Goal: Information Seeking & Learning: Learn about a topic

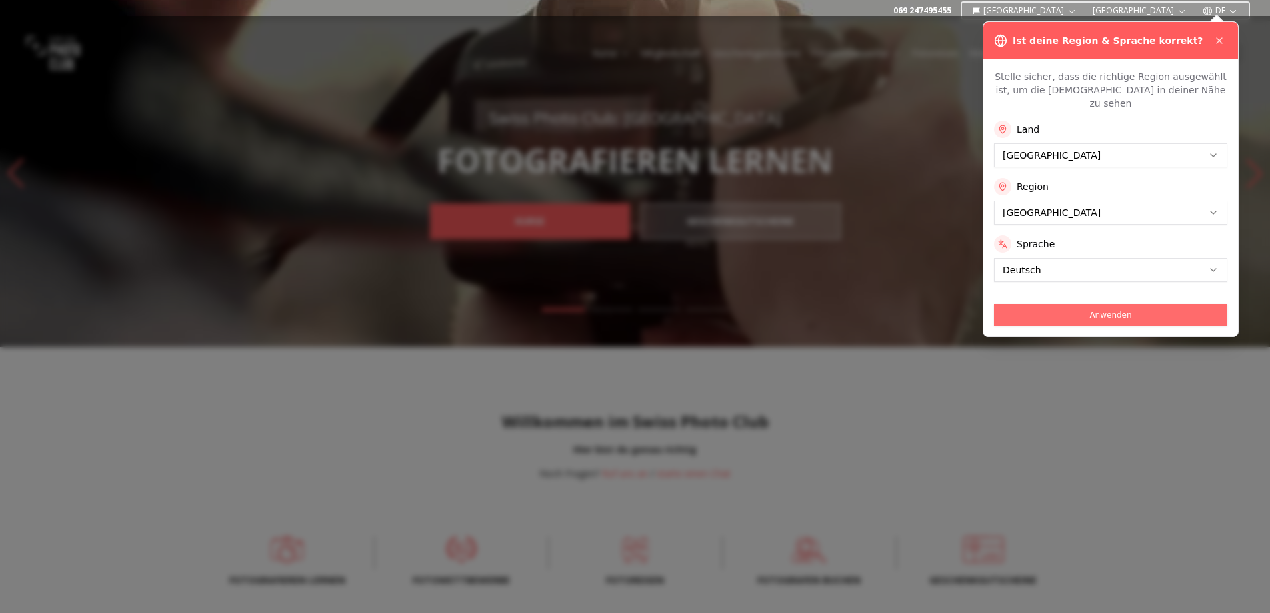
click at [1105, 304] on button "Anwenden" at bounding box center [1110, 314] width 233 height 21
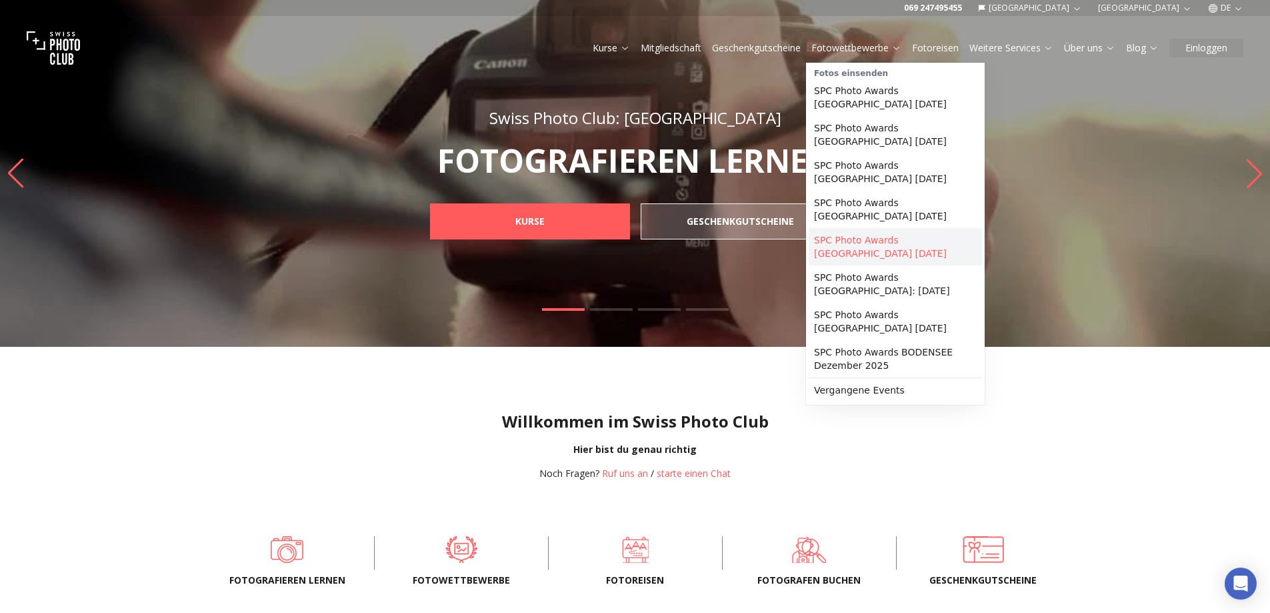
click at [866, 229] on link "SPC Photo Awards [GEOGRAPHIC_DATA] [DATE]" at bounding box center [895, 246] width 173 height 37
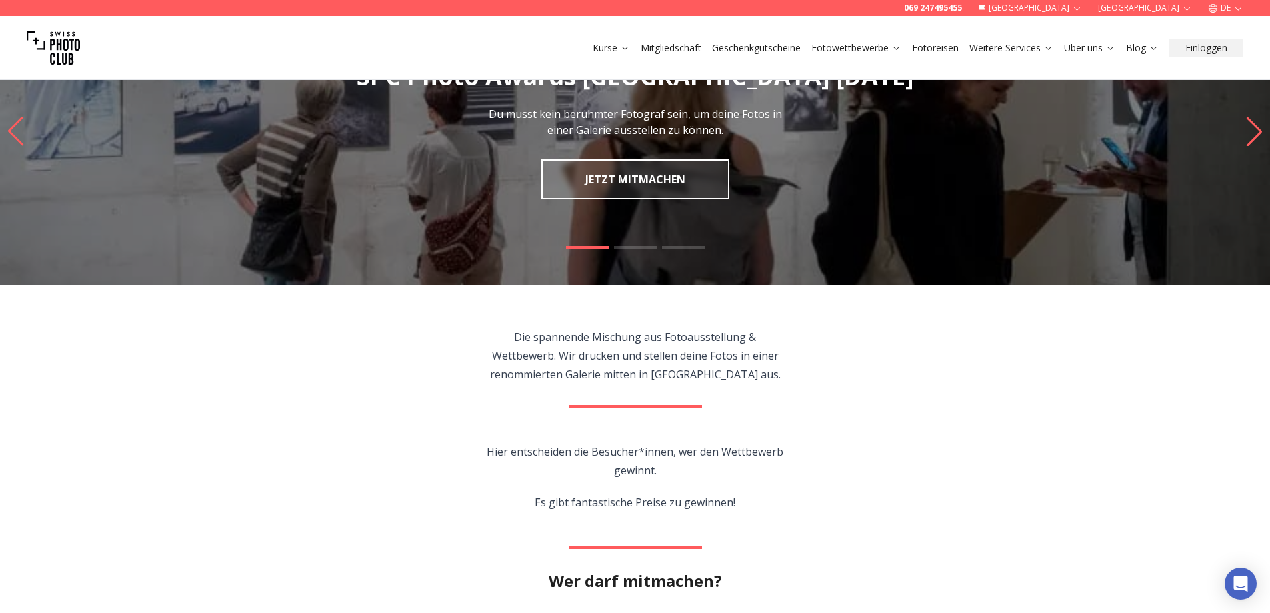
scroll to position [67, 0]
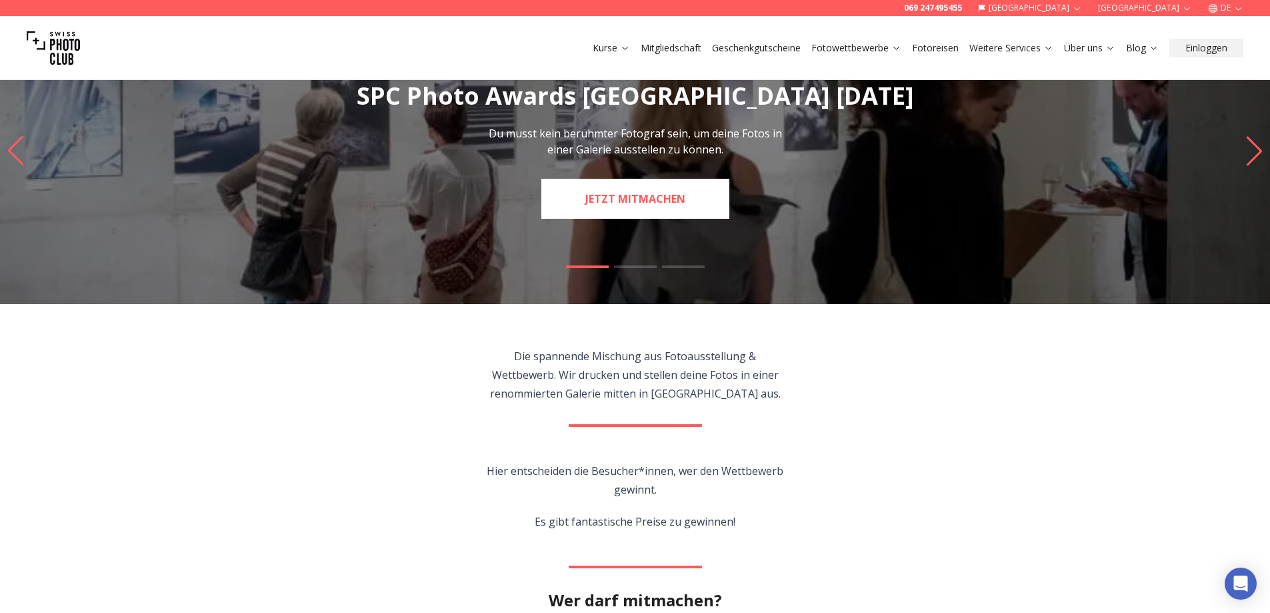
click at [594, 194] on link "JETZT MITMACHEN" at bounding box center [636, 199] width 188 height 40
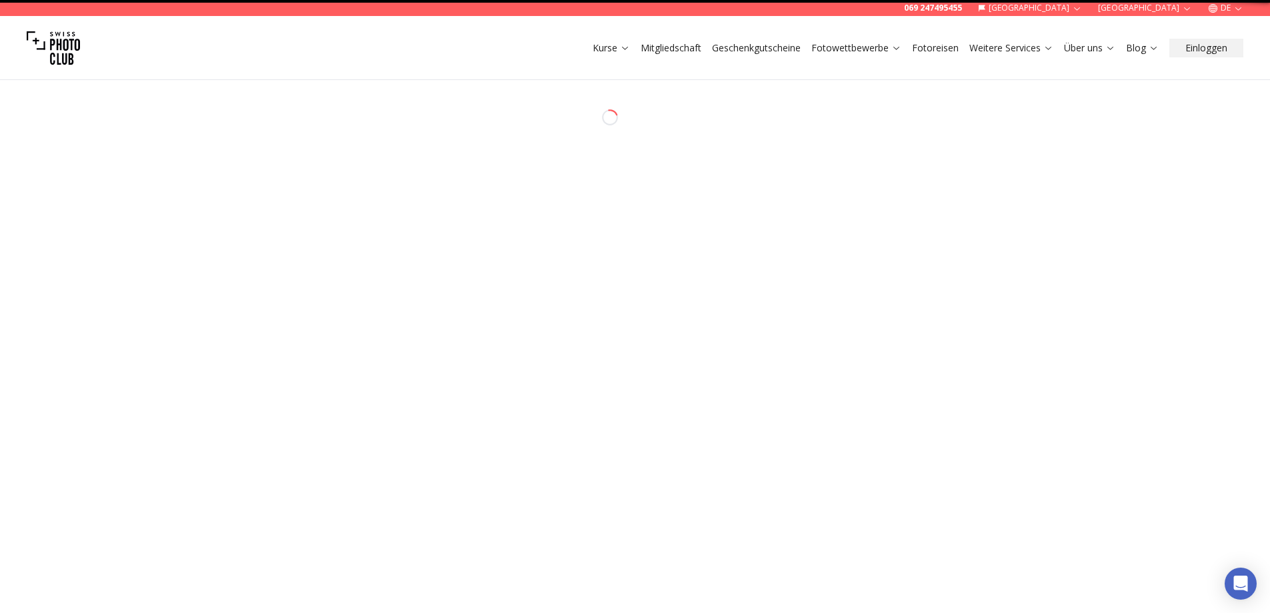
select select "*******"
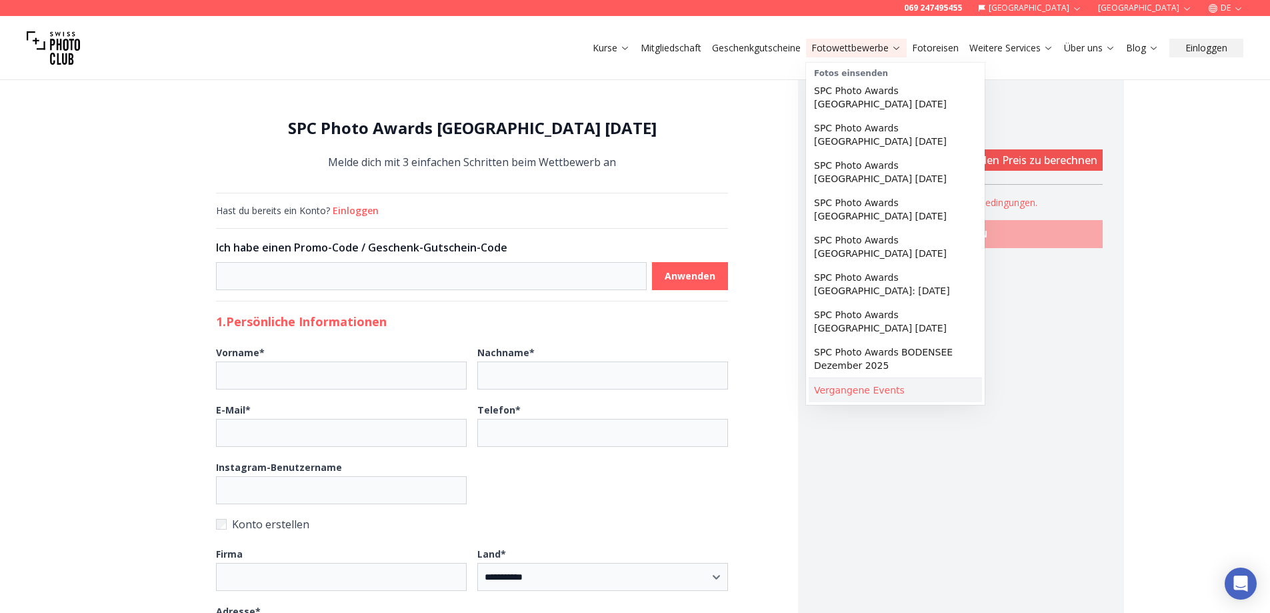
click at [841, 378] on link "Vergangene Events" at bounding box center [895, 390] width 173 height 24
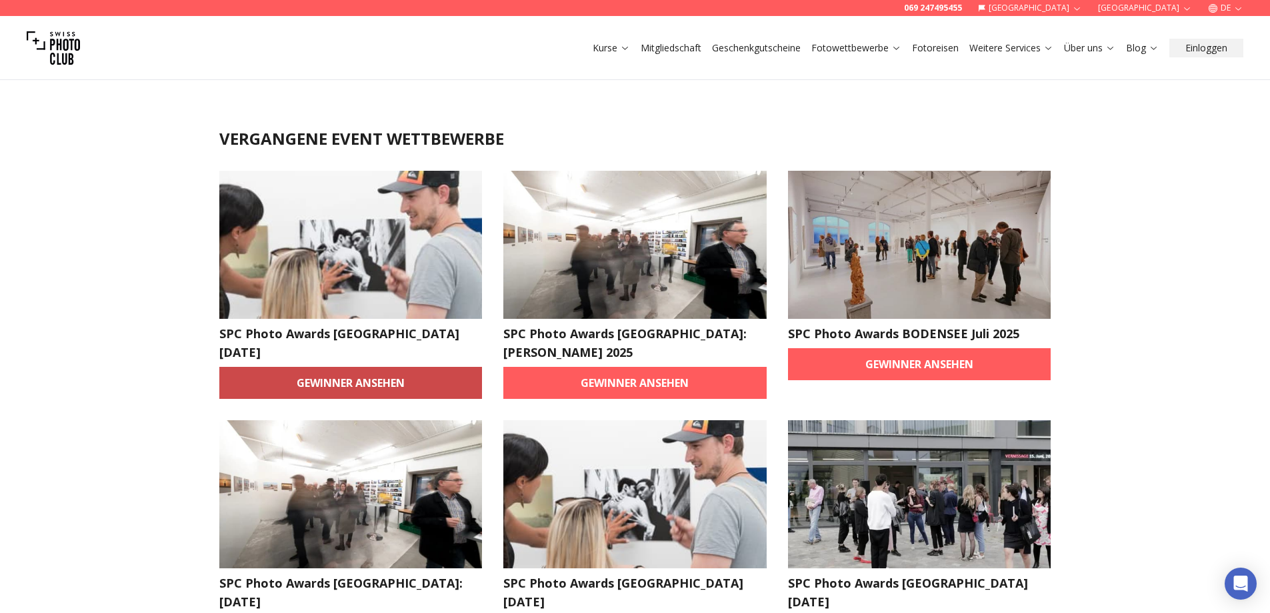
click at [364, 383] on link "Gewinner ansehen" at bounding box center [350, 383] width 263 height 32
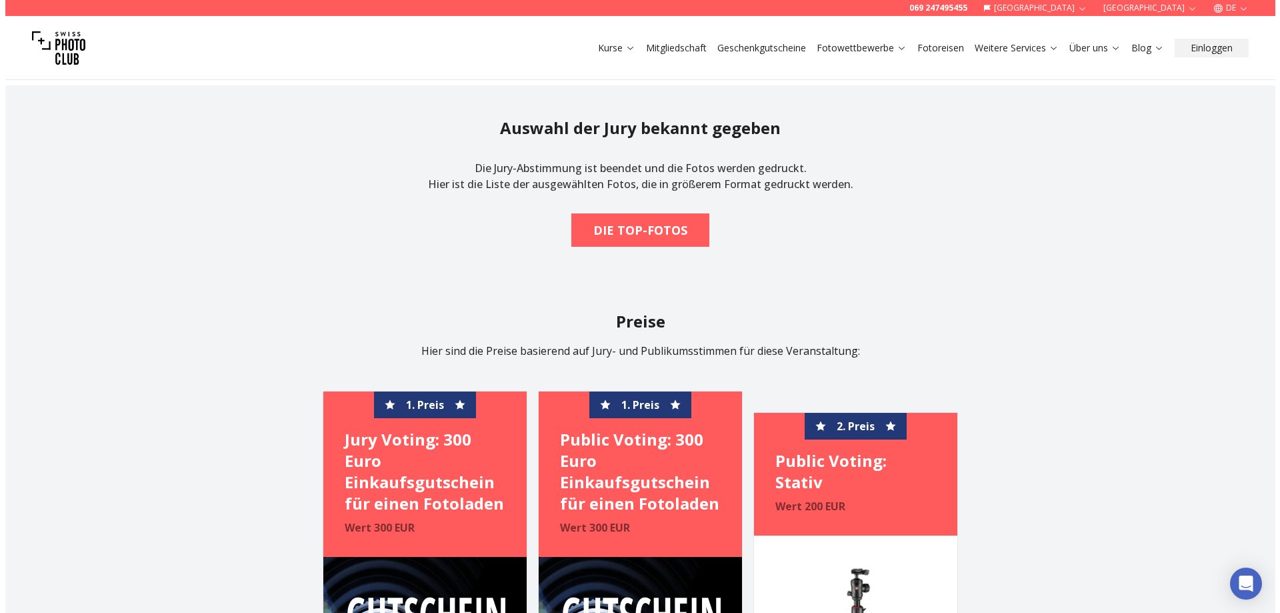
scroll to position [1267, 0]
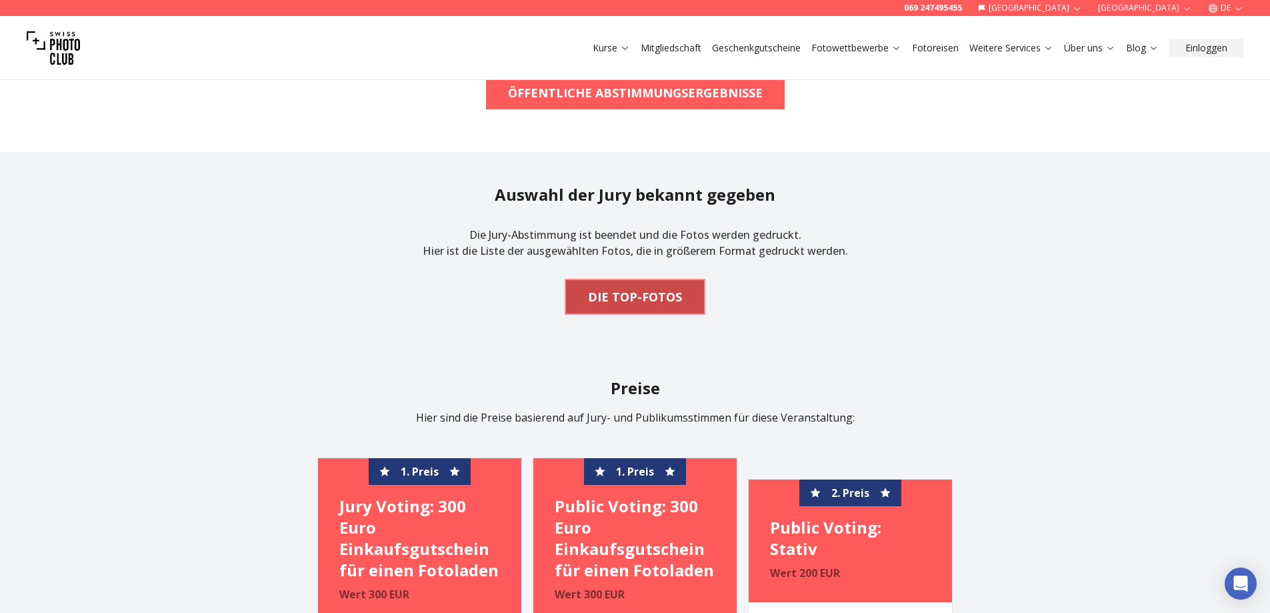
click at [621, 287] on b "DIE TOP-FOTOS" at bounding box center [635, 296] width 94 height 19
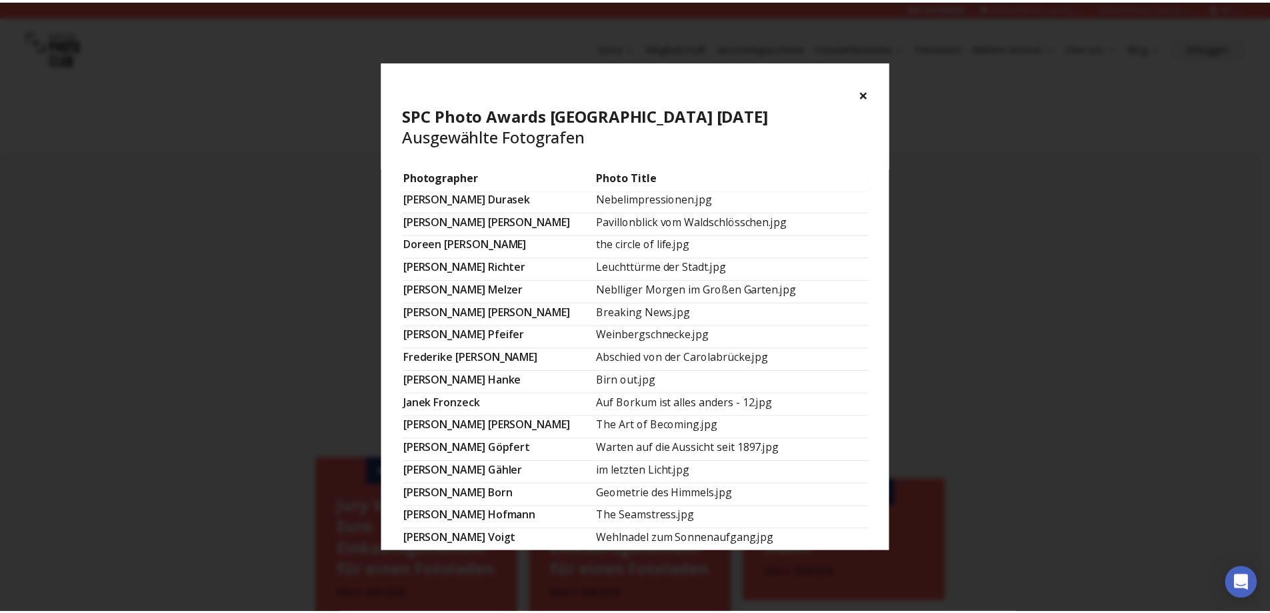
scroll to position [0, 0]
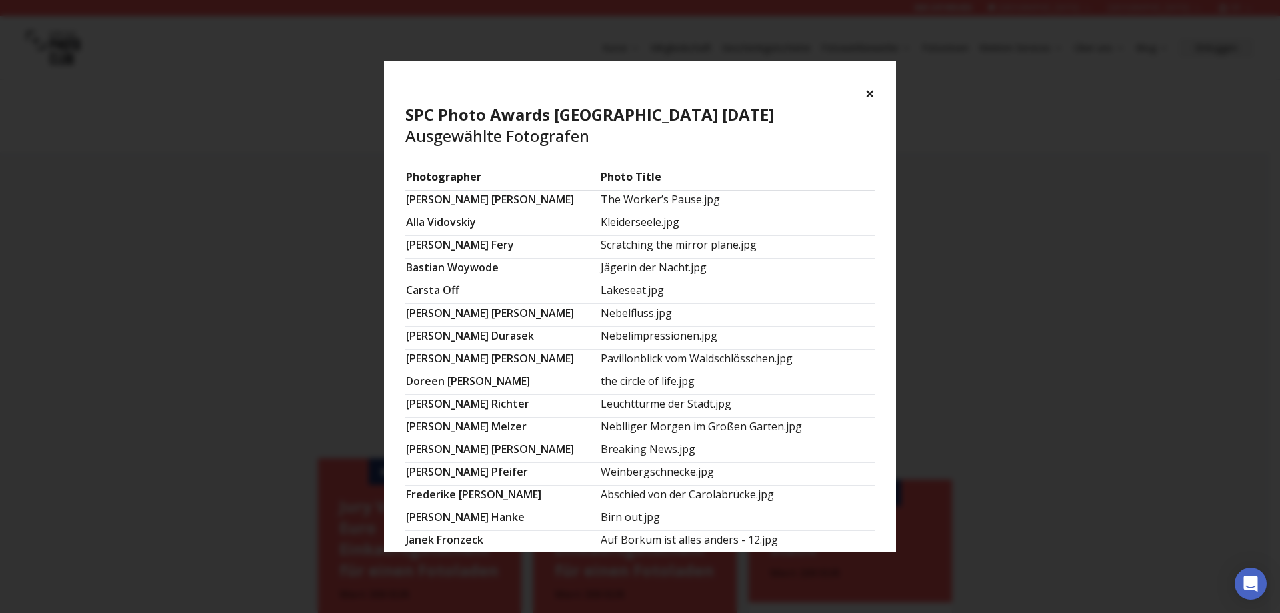
click at [873, 91] on button "×" at bounding box center [870, 93] width 9 height 21
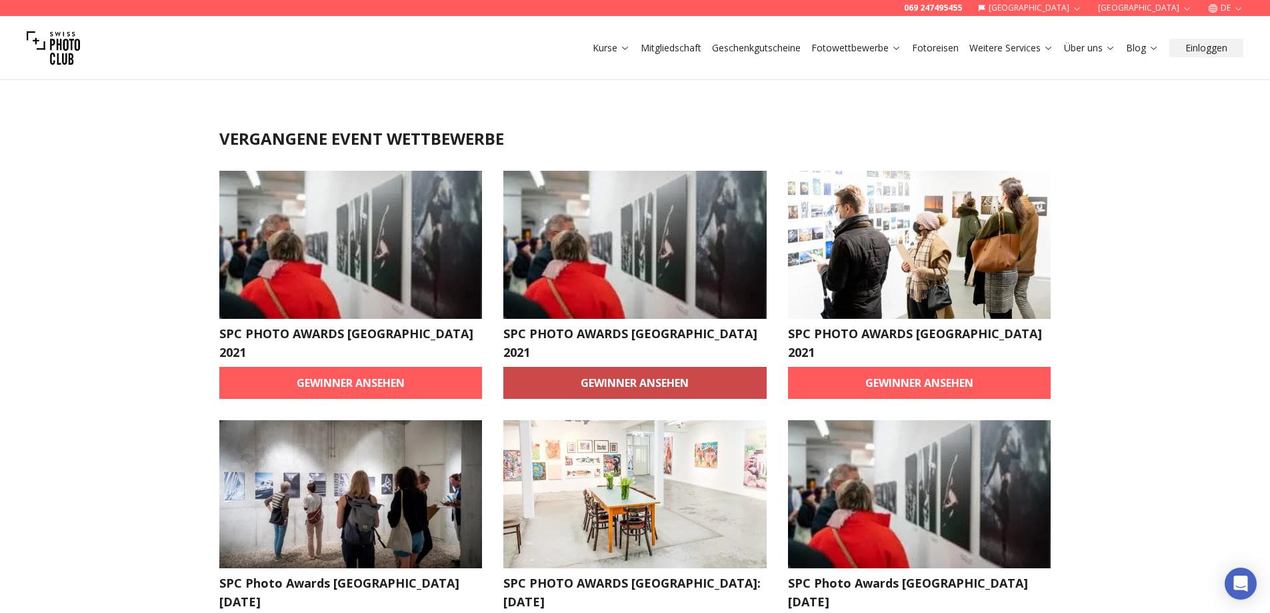
click at [600, 367] on link "Gewinner ansehen" at bounding box center [635, 383] width 263 height 32
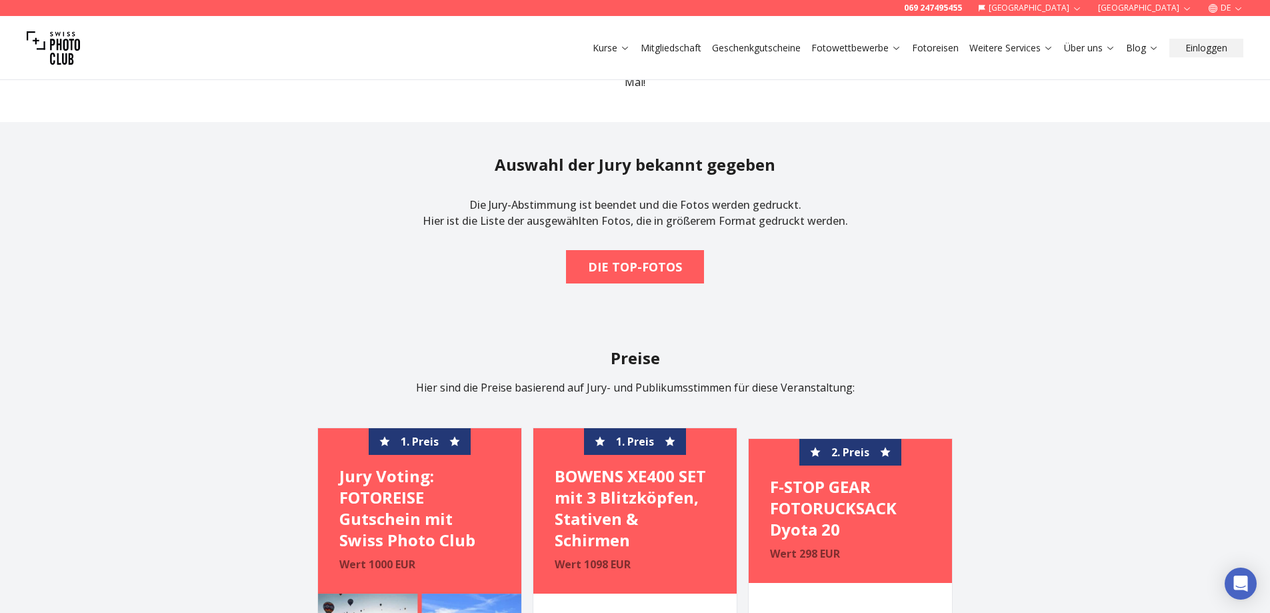
scroll to position [400, 0]
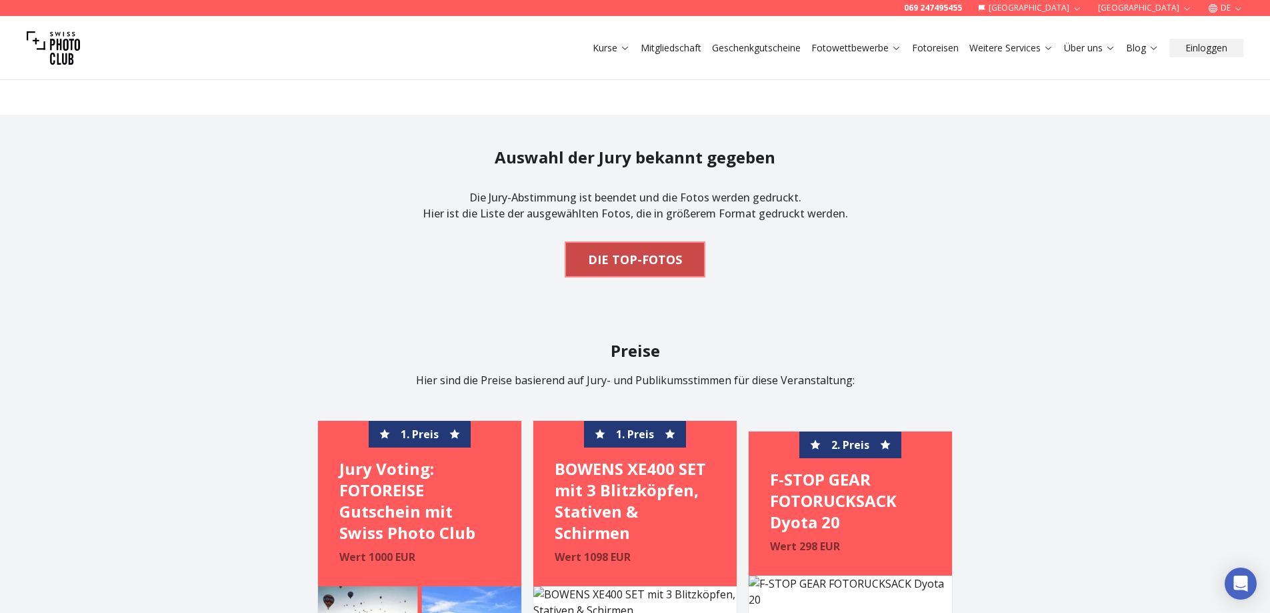
click at [632, 255] on b "DIE TOP-FOTOS" at bounding box center [635, 259] width 94 height 19
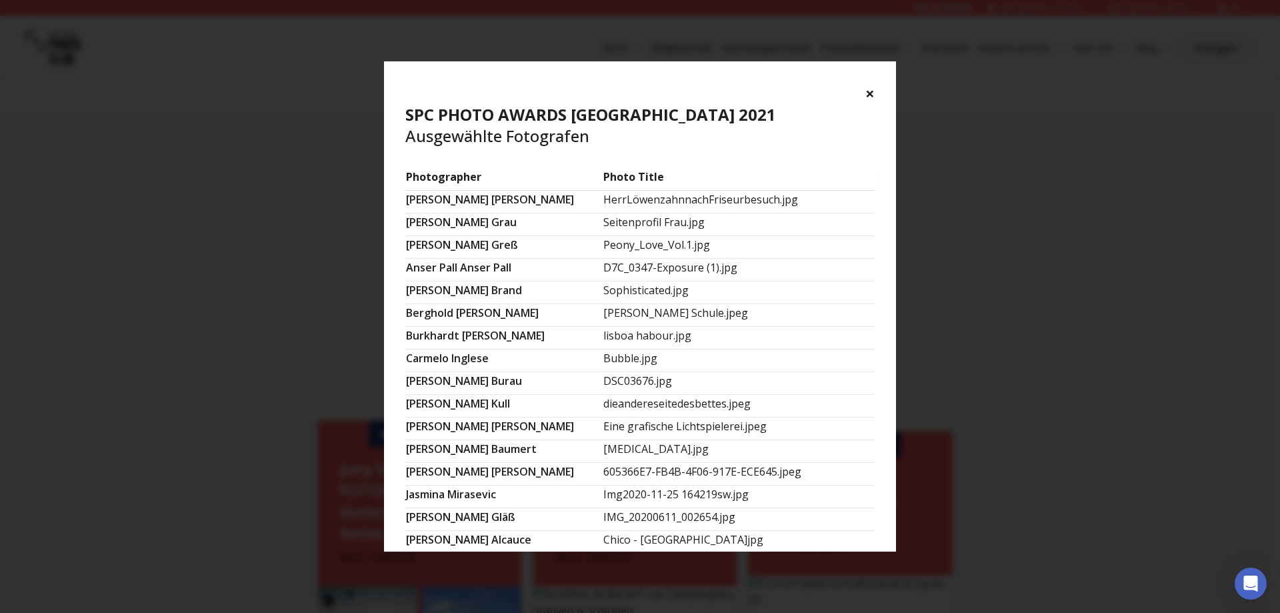
click at [870, 92] on button "×" at bounding box center [870, 93] width 9 height 21
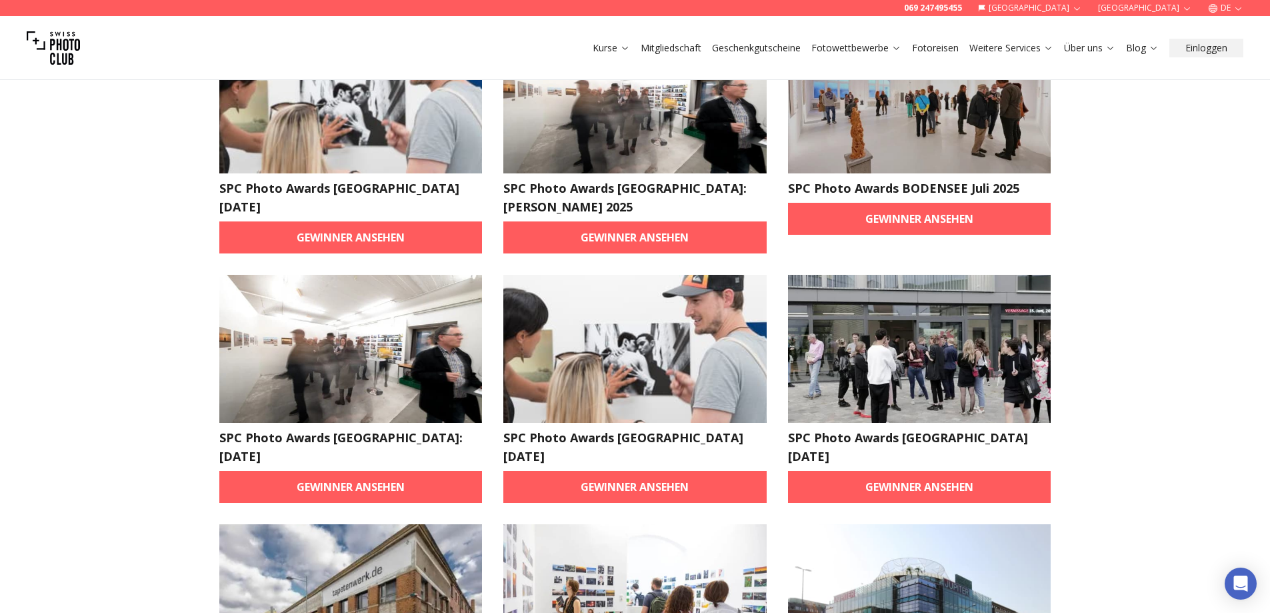
scroll to position [133, 0]
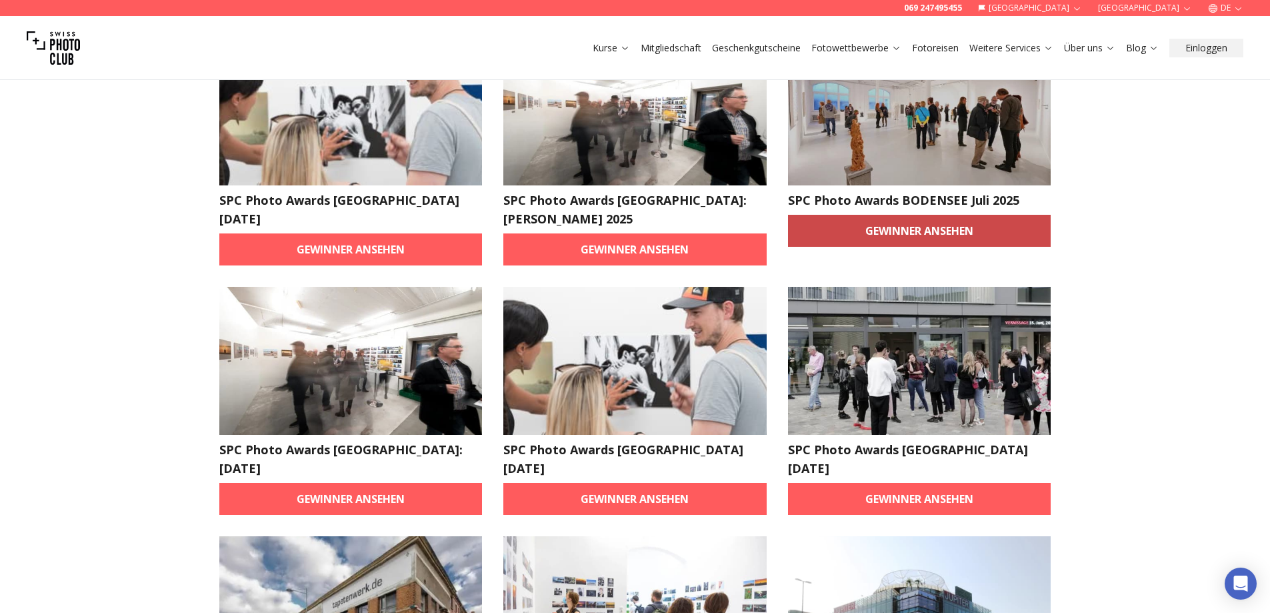
click at [860, 235] on link "Gewinner ansehen" at bounding box center [919, 231] width 263 height 32
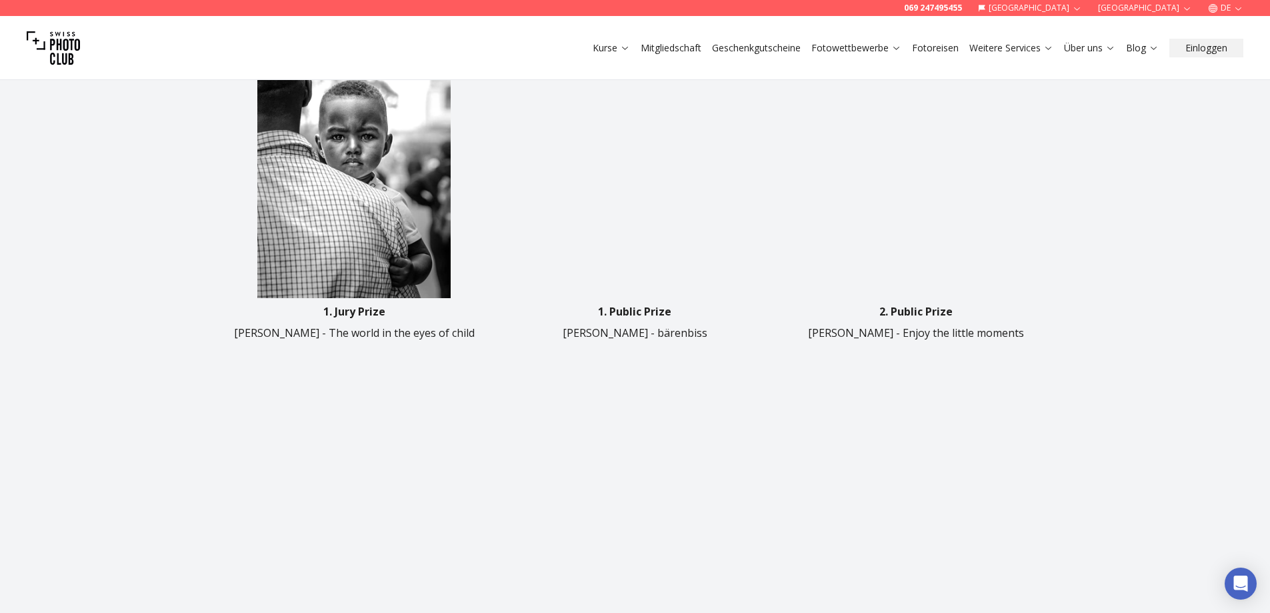
scroll to position [534, 0]
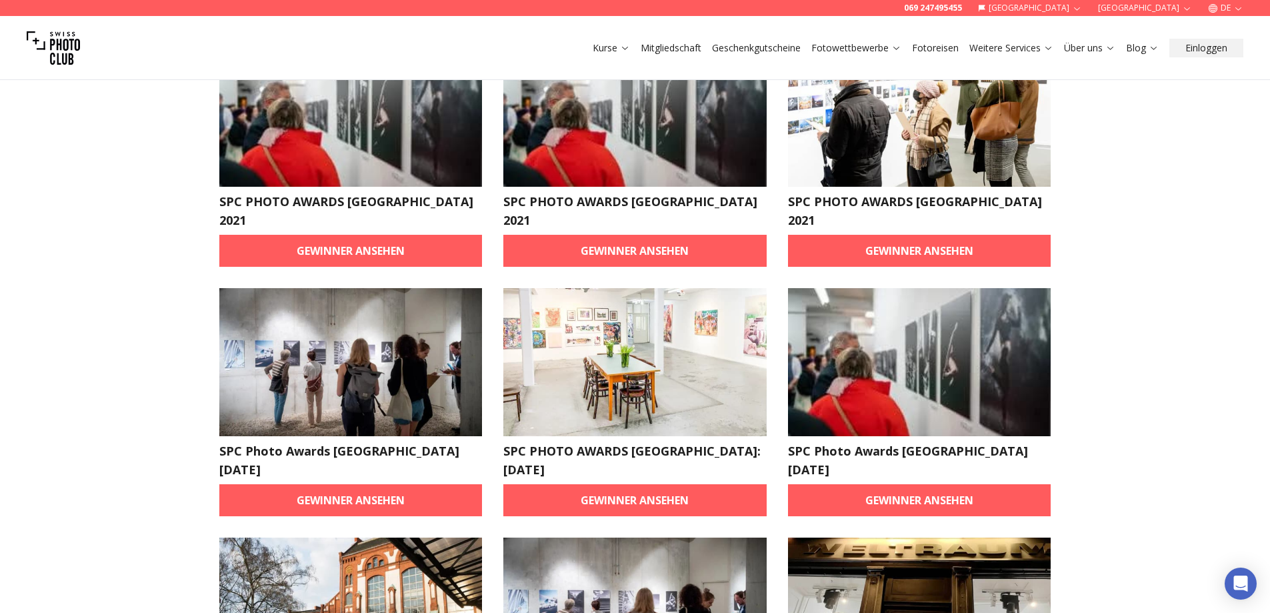
scroll to position [133, 0]
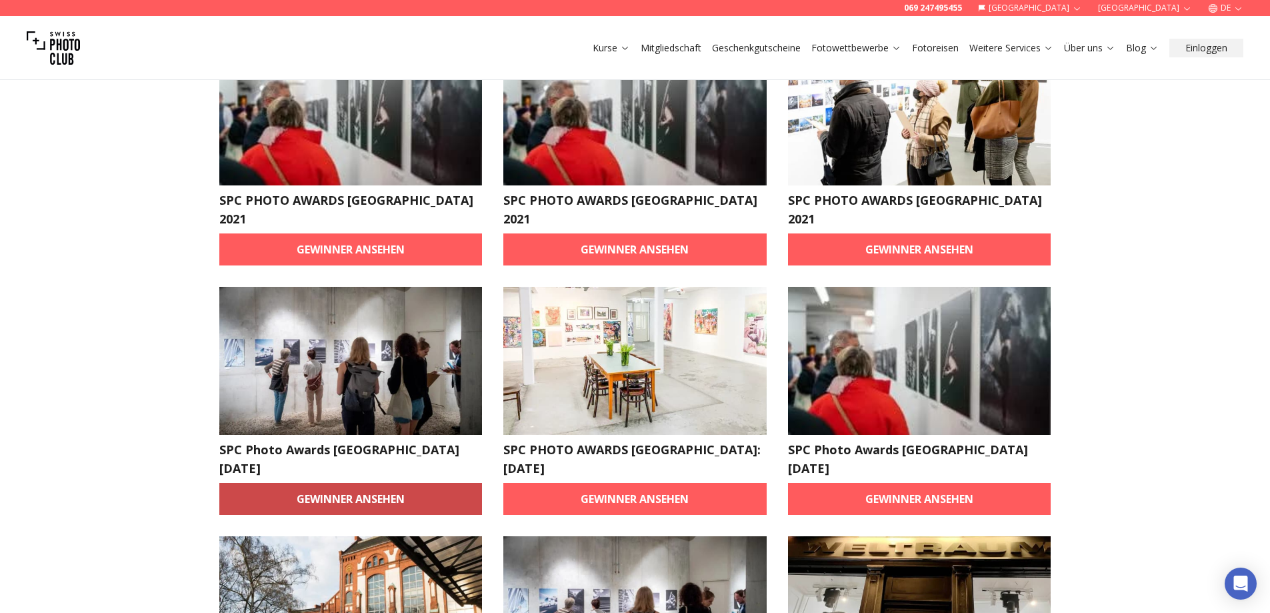
click at [341, 483] on link "Gewinner ansehen" at bounding box center [350, 499] width 263 height 32
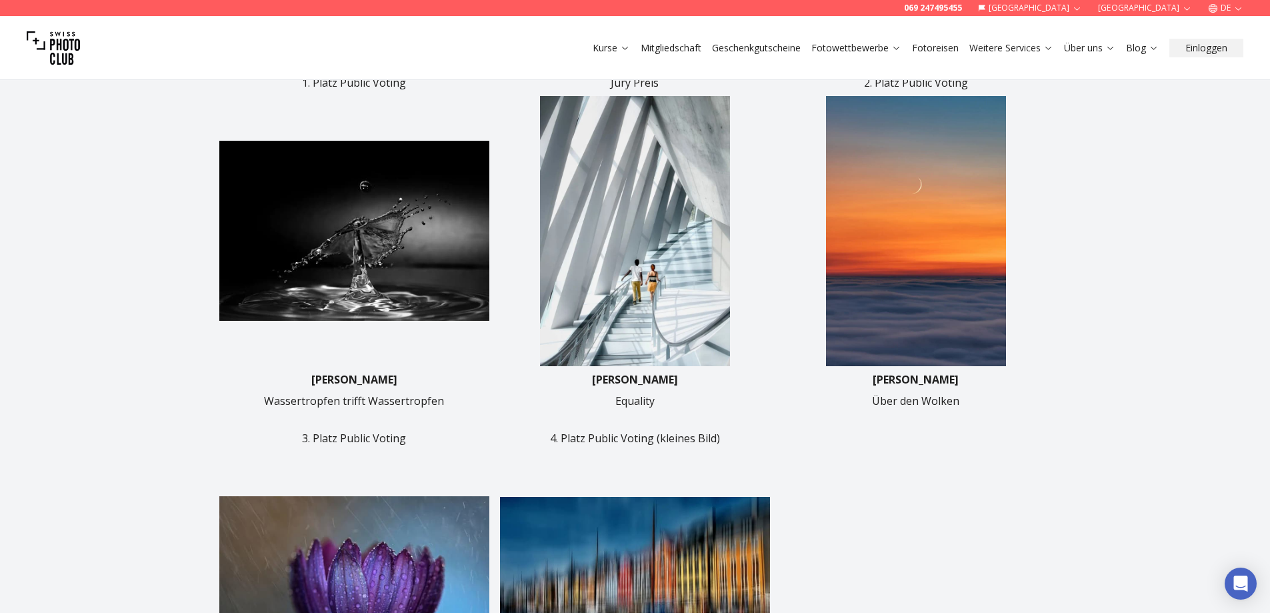
scroll to position [200, 0]
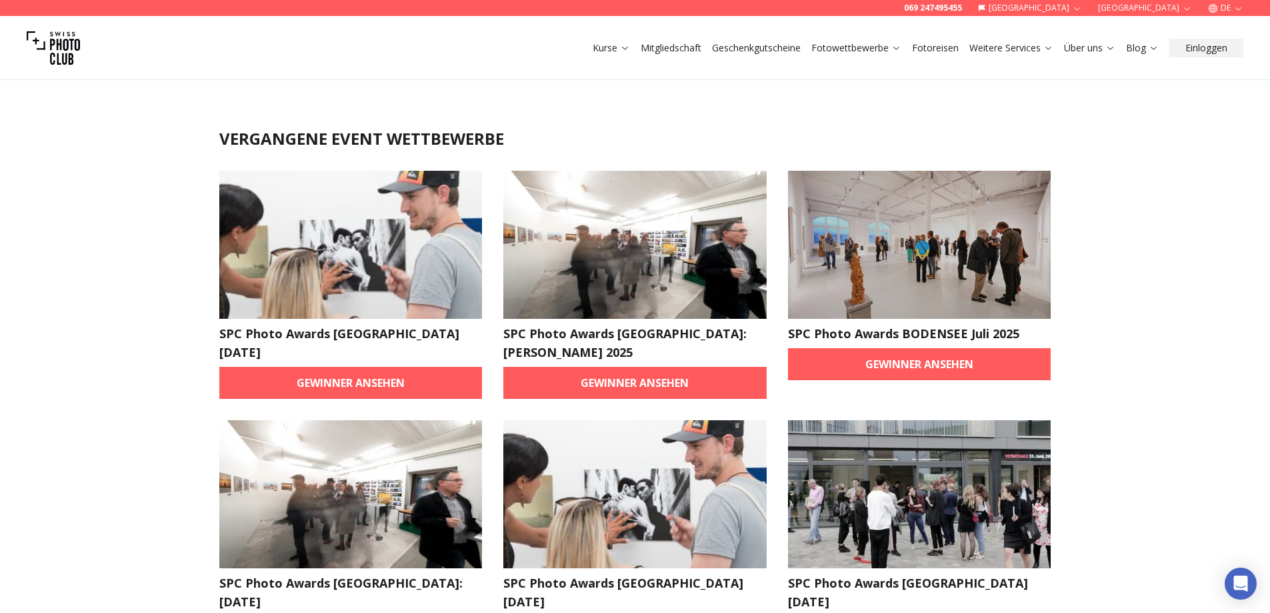
scroll to position [267, 0]
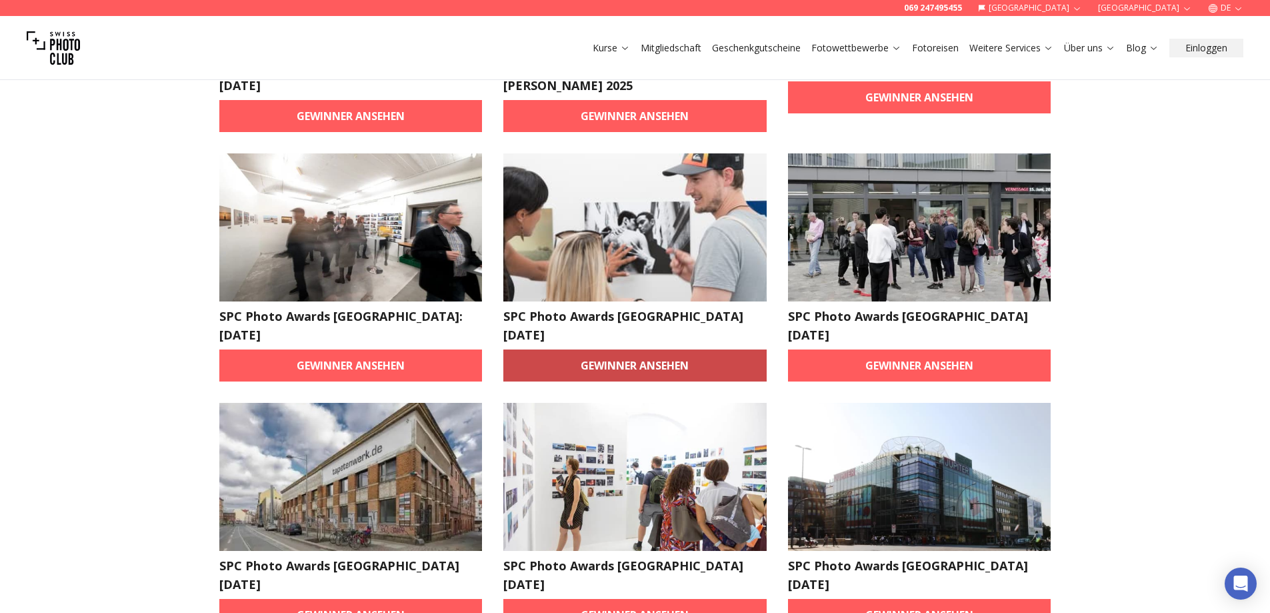
click at [627, 349] on link "Gewinner ansehen" at bounding box center [635, 365] width 263 height 32
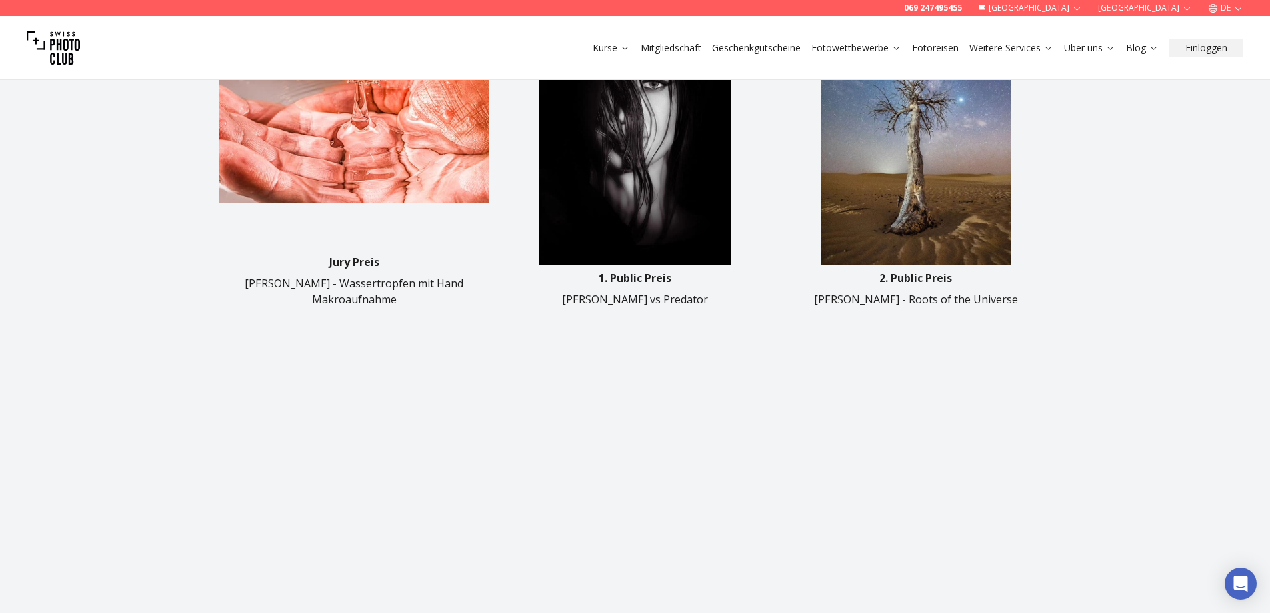
scroll to position [400, 0]
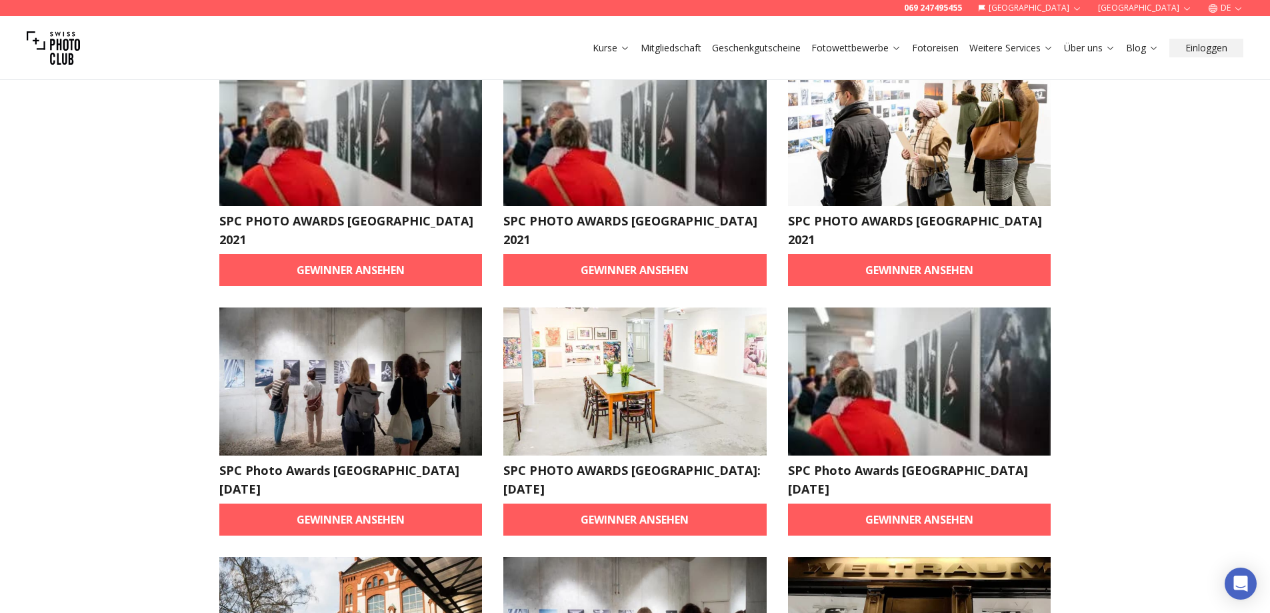
scroll to position [267, 0]
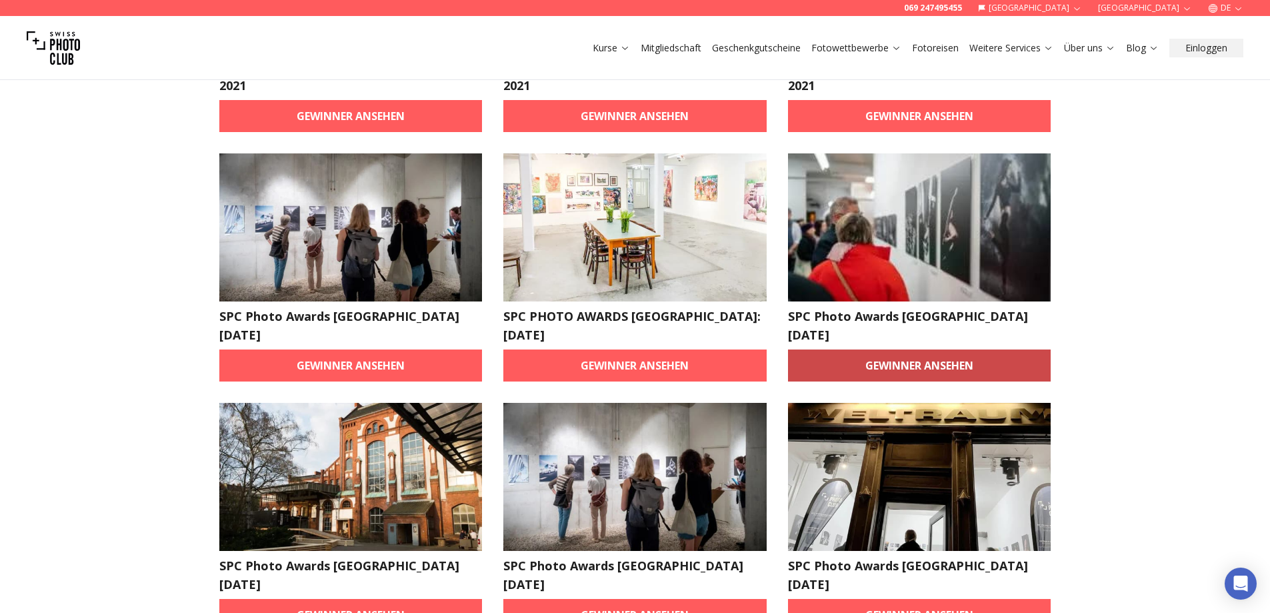
click at [906, 349] on link "Gewinner ansehen" at bounding box center [919, 365] width 263 height 32
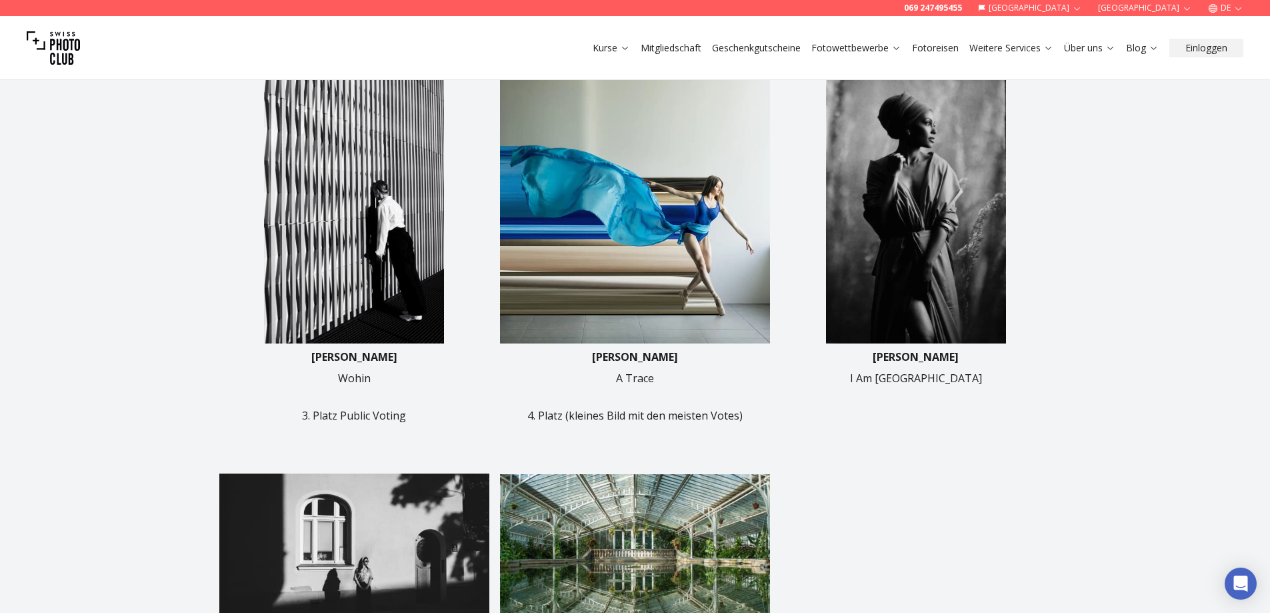
scroll to position [467, 0]
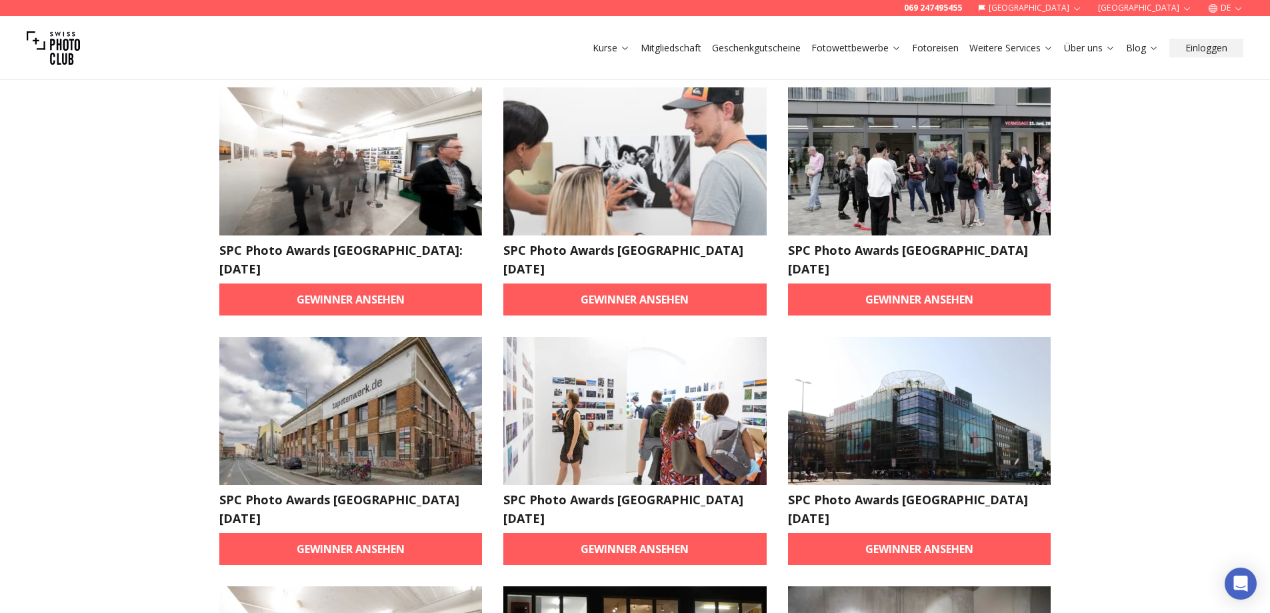
scroll to position [333, 0]
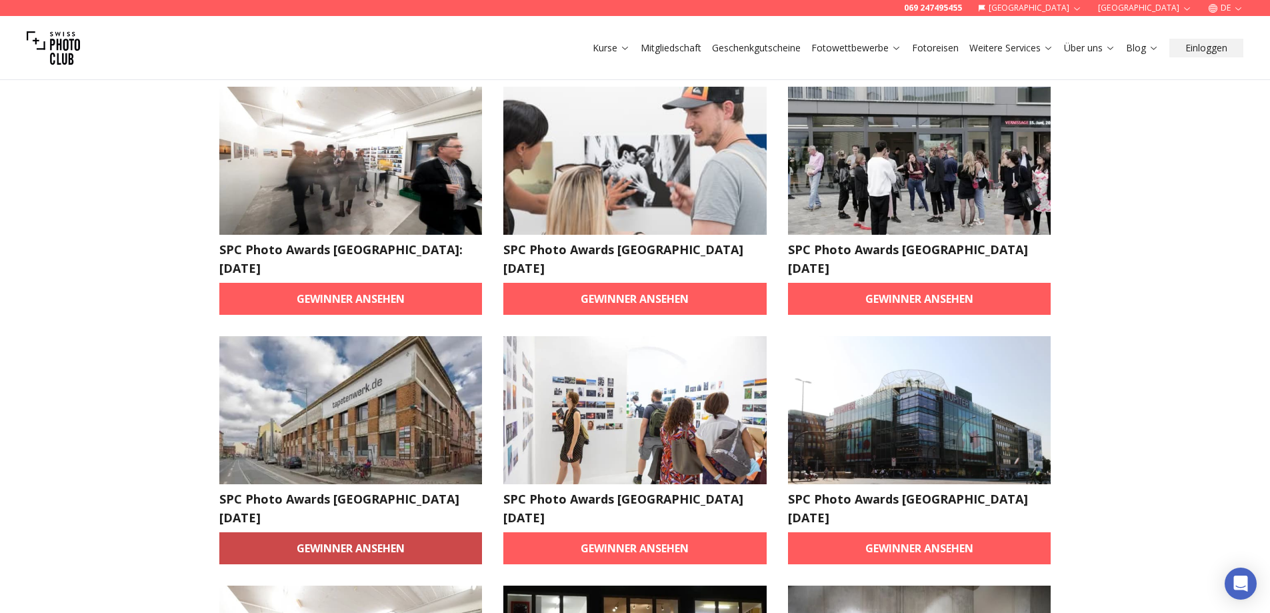
click at [363, 532] on link "Gewinner ansehen" at bounding box center [350, 548] width 263 height 32
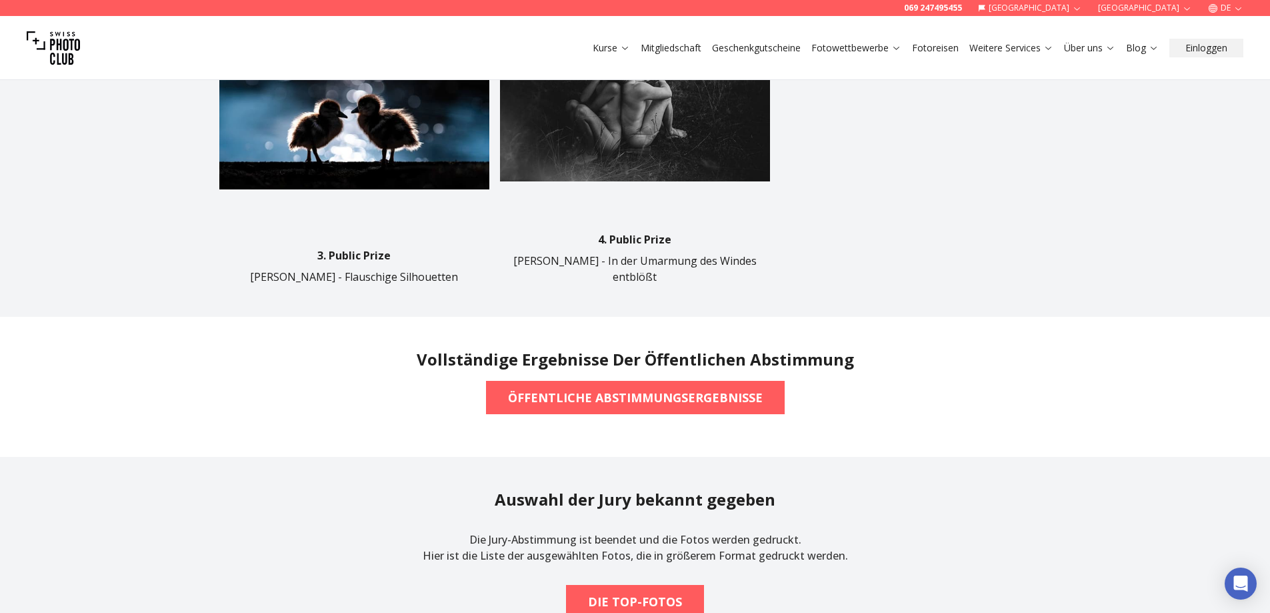
scroll to position [1067, 0]
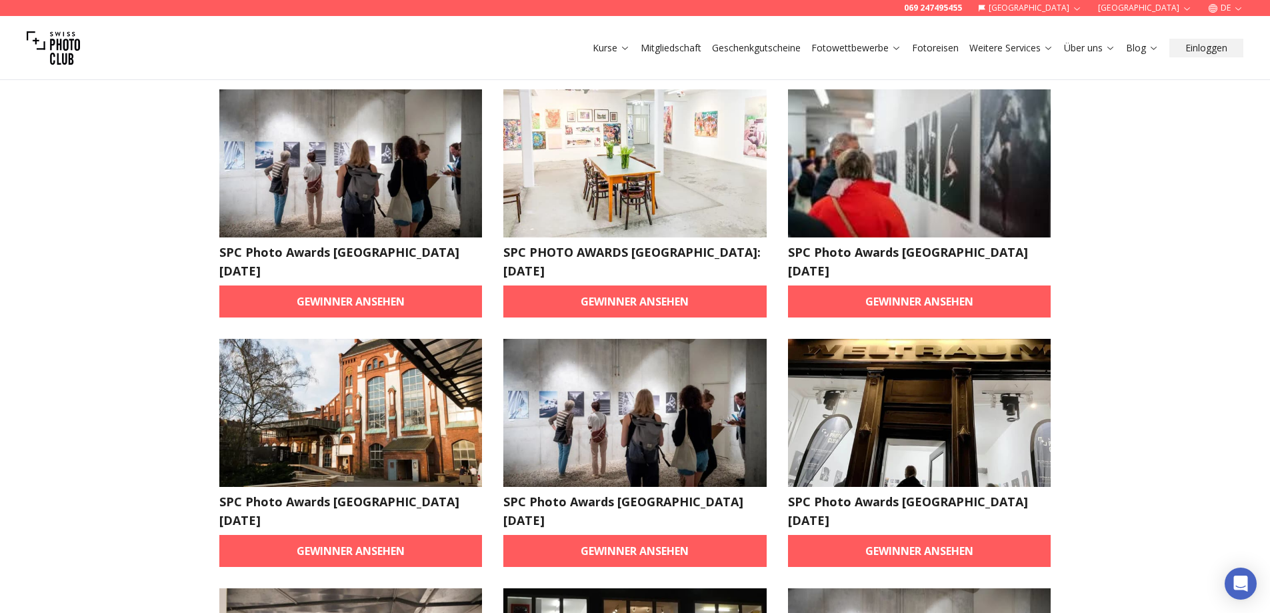
scroll to position [531, 0]
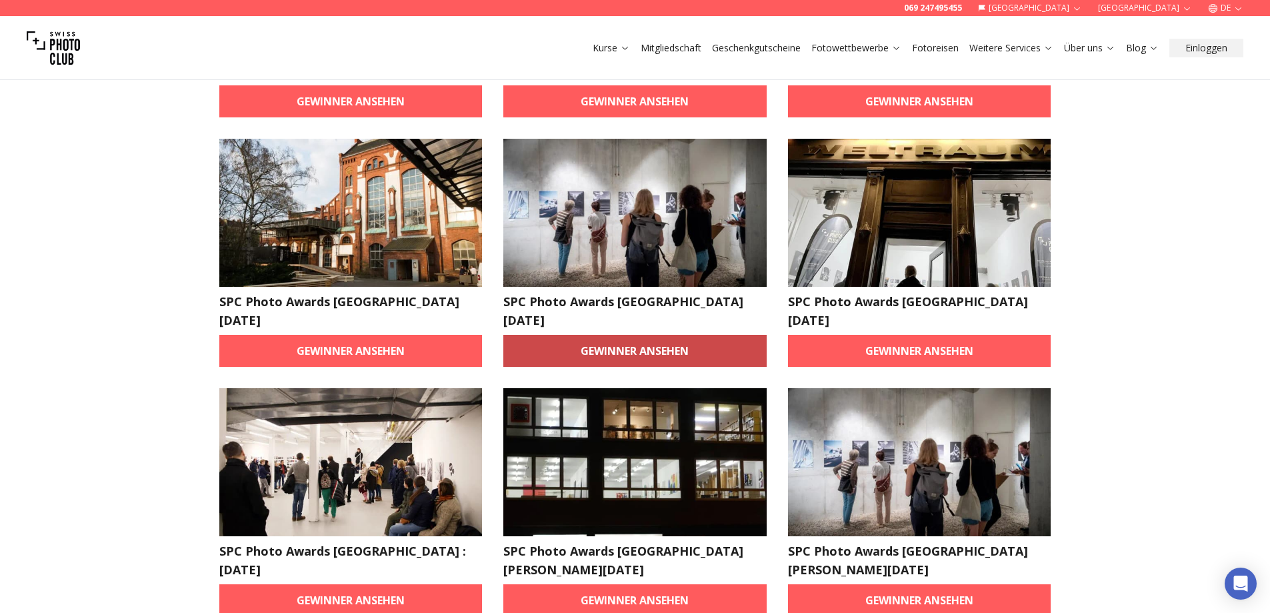
click at [637, 335] on link "Gewinner ansehen" at bounding box center [635, 351] width 263 height 32
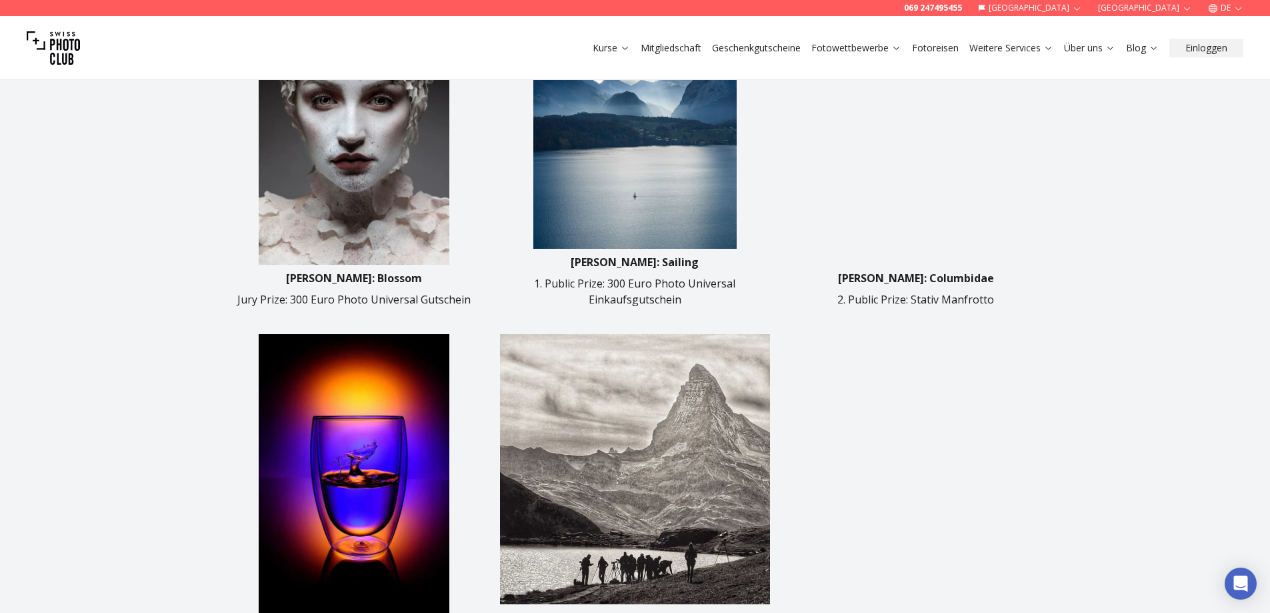
scroll to position [800, 0]
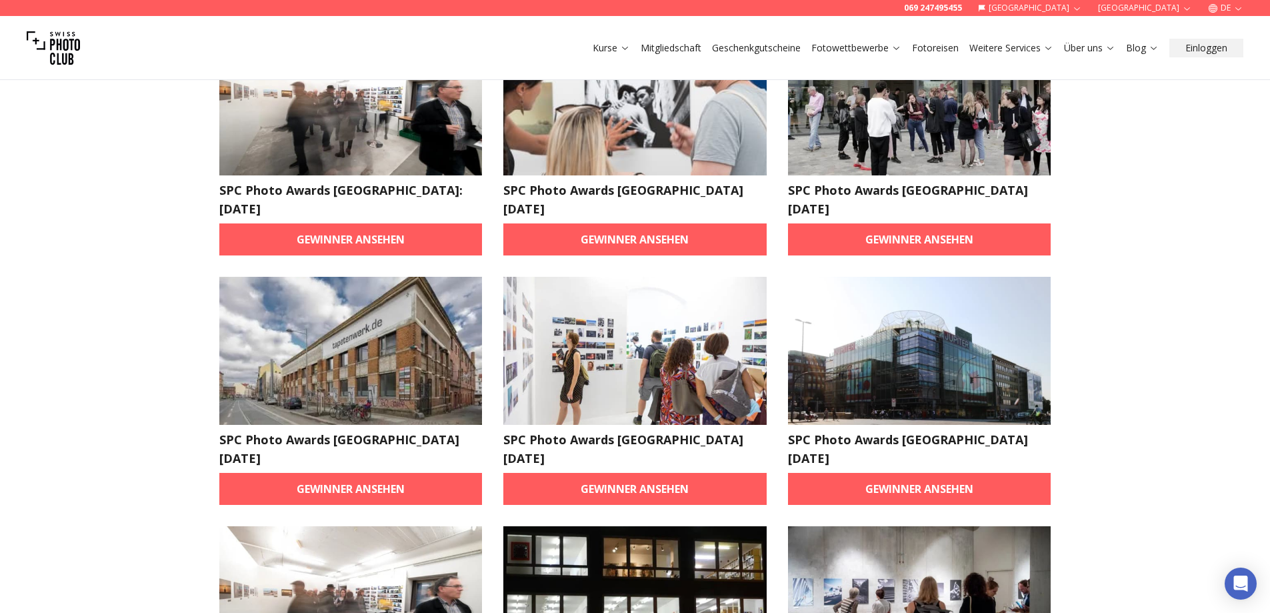
scroll to position [467, 0]
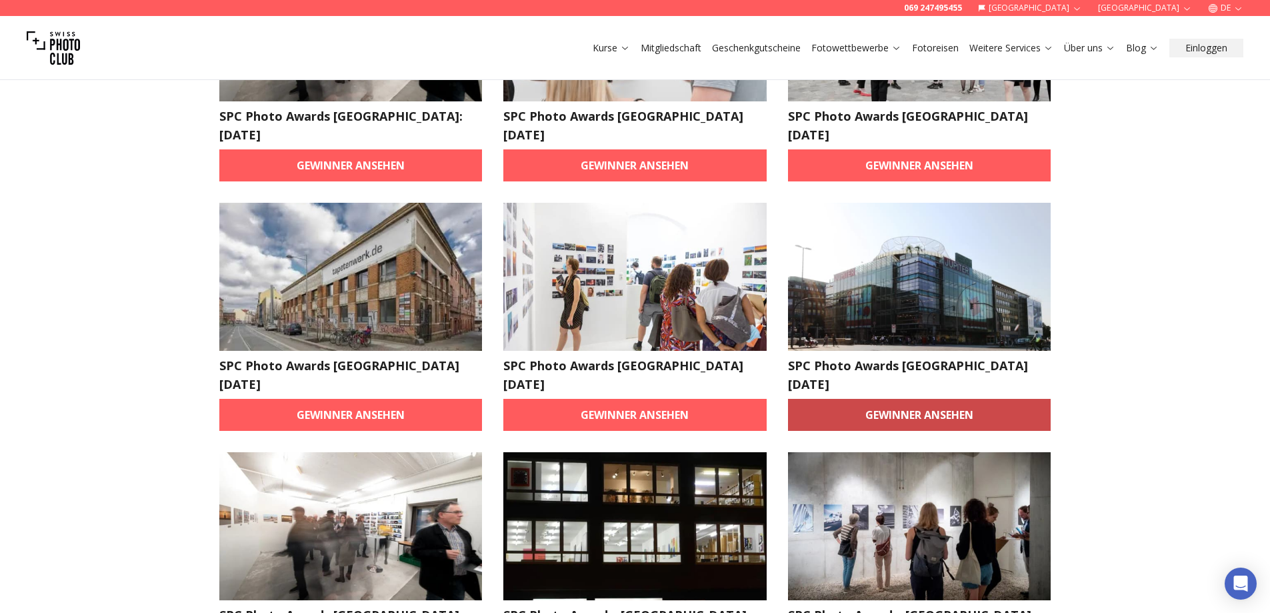
click at [860, 399] on link "Gewinner ansehen" at bounding box center [919, 415] width 263 height 32
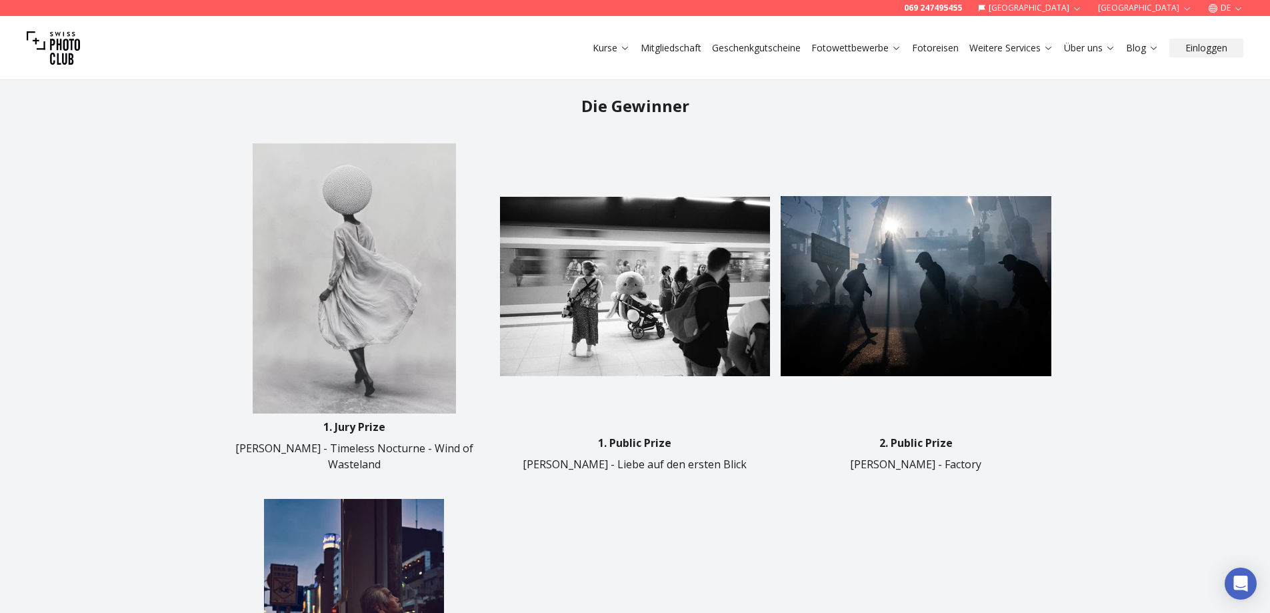
scroll to position [467, 0]
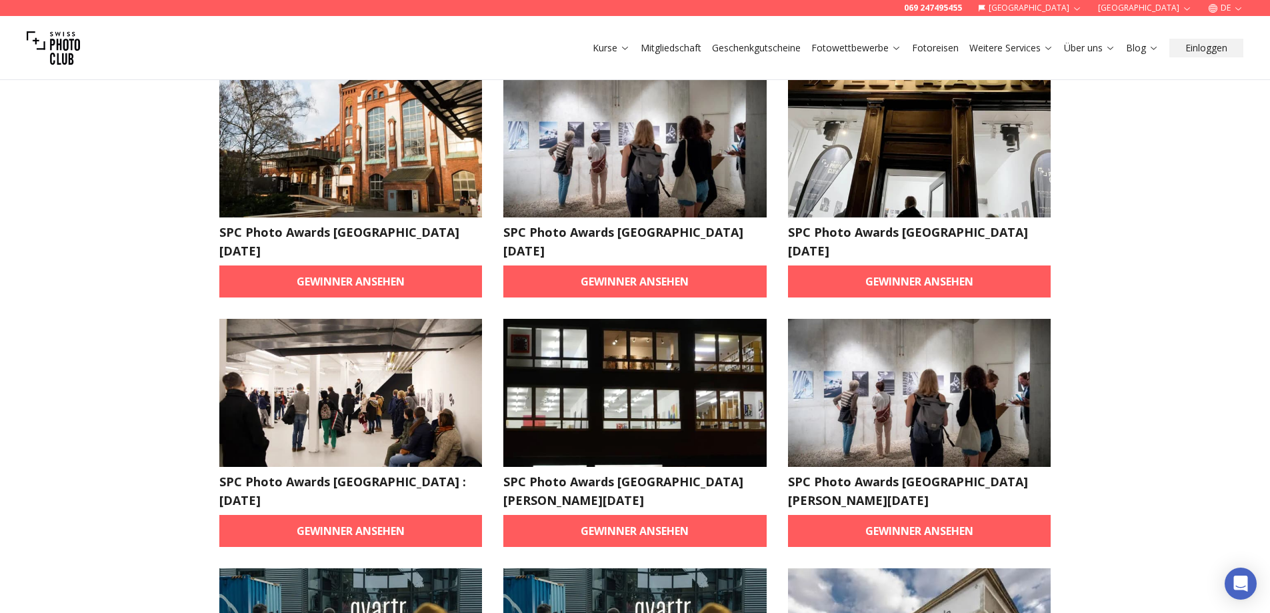
scroll to position [867, 0]
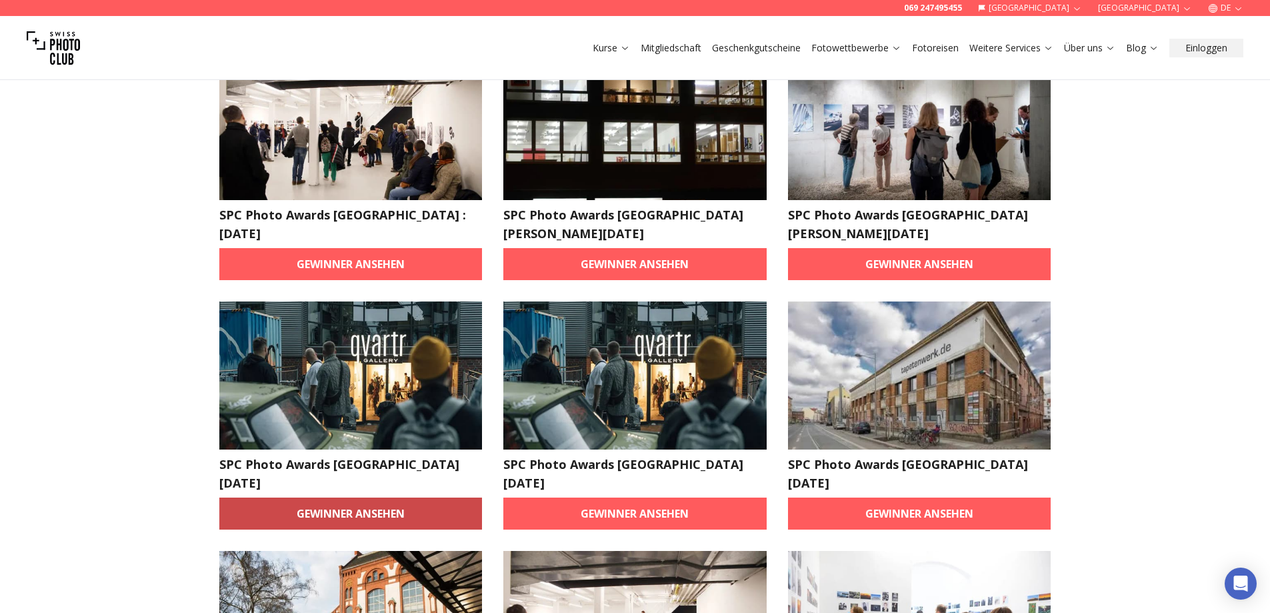
click at [415, 497] on link "Gewinner ansehen" at bounding box center [350, 513] width 263 height 32
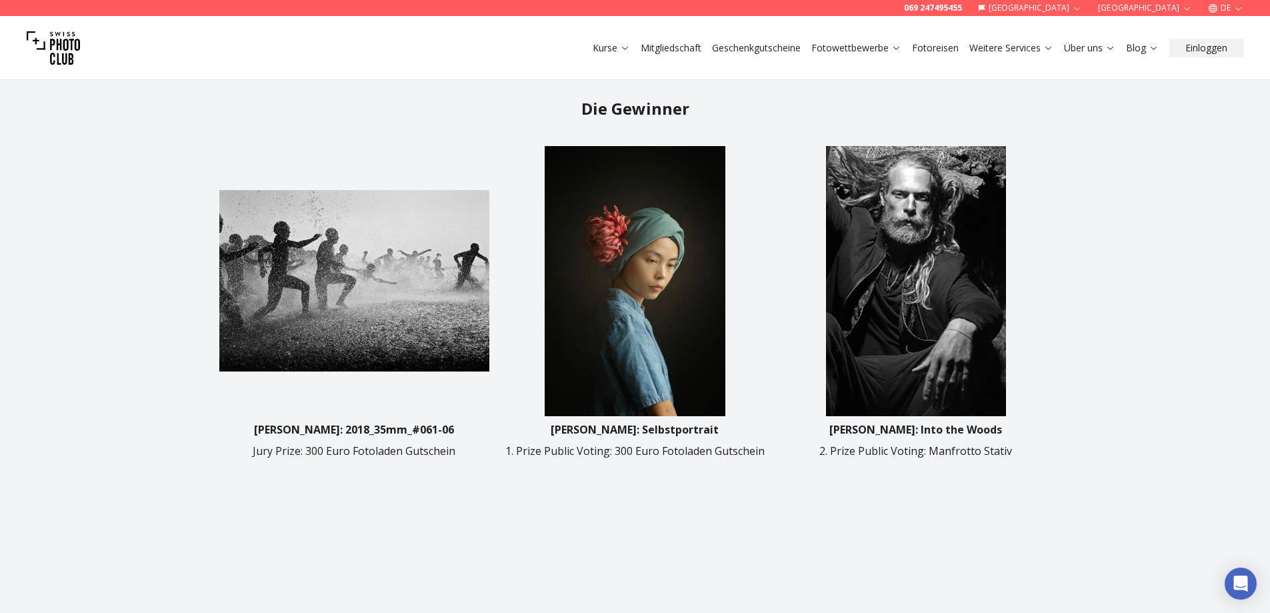
scroll to position [400, 0]
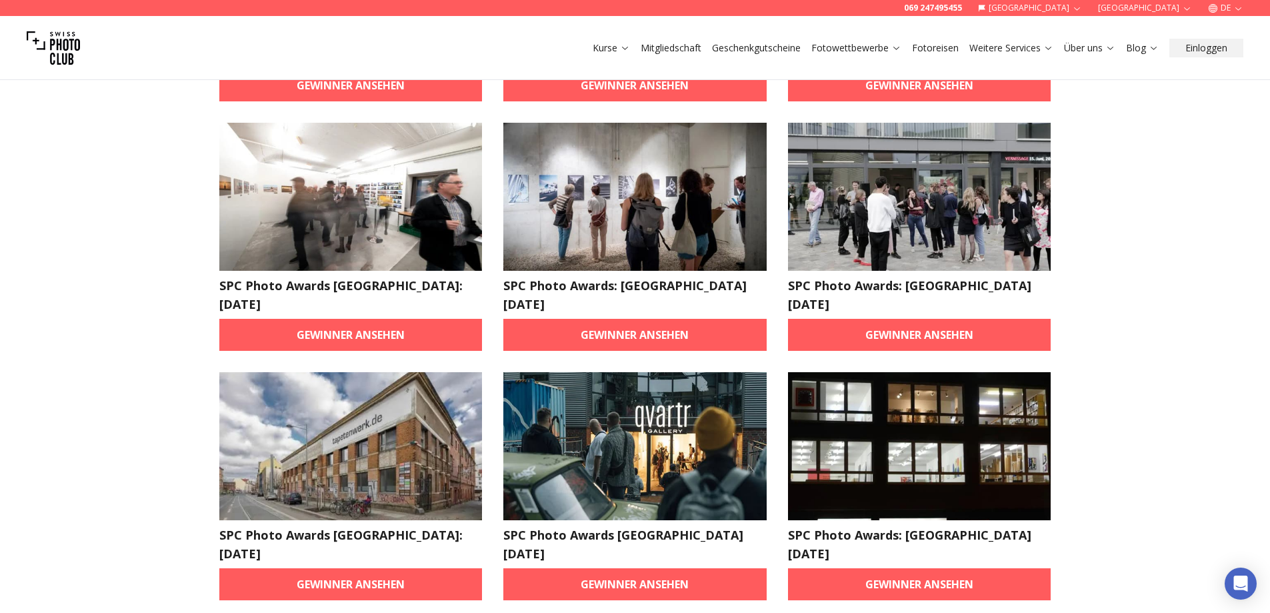
scroll to position [1067, 0]
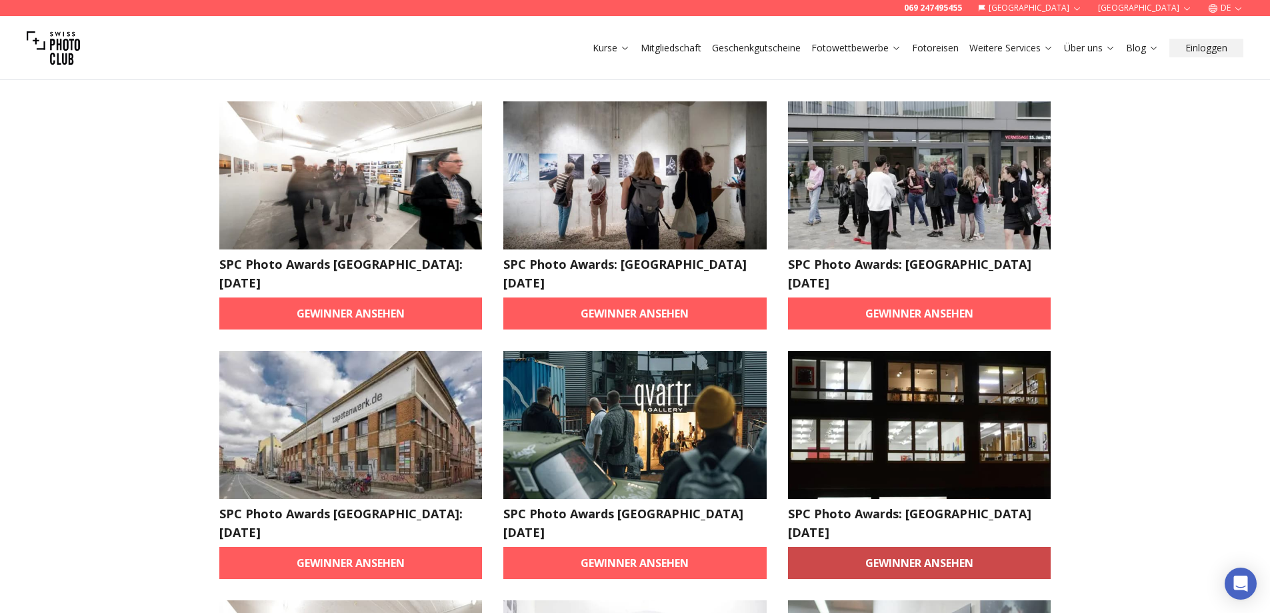
click at [826, 547] on link "Gewinner ansehen" at bounding box center [919, 563] width 263 height 32
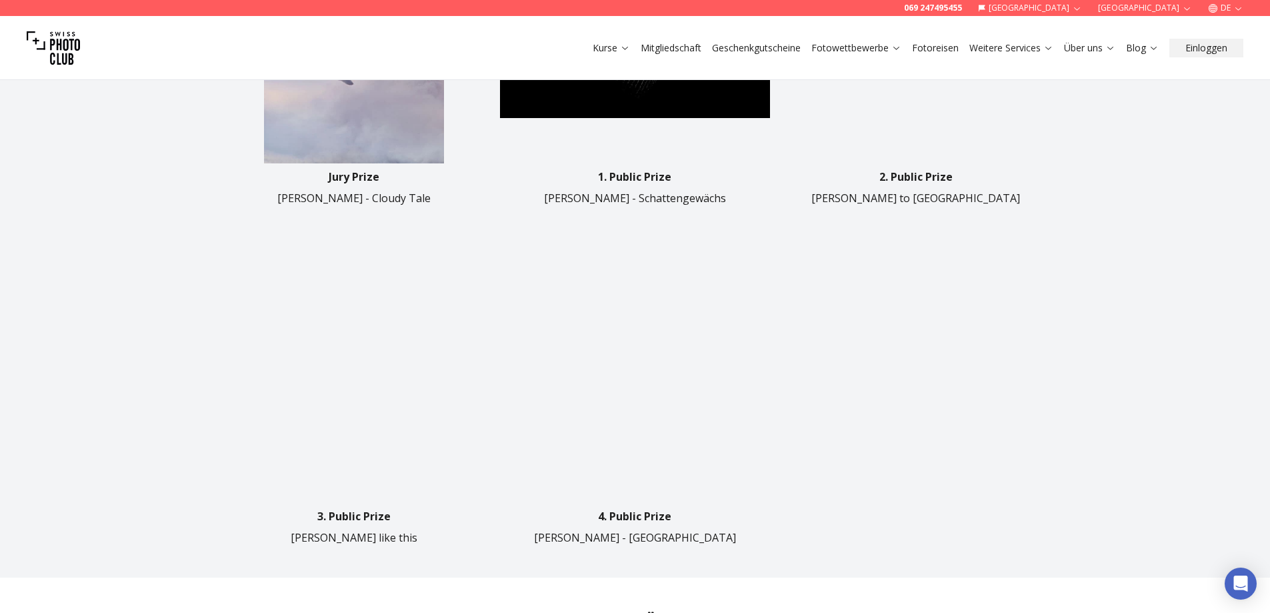
scroll to position [534, 0]
